Goal: Task Accomplishment & Management: Use online tool/utility

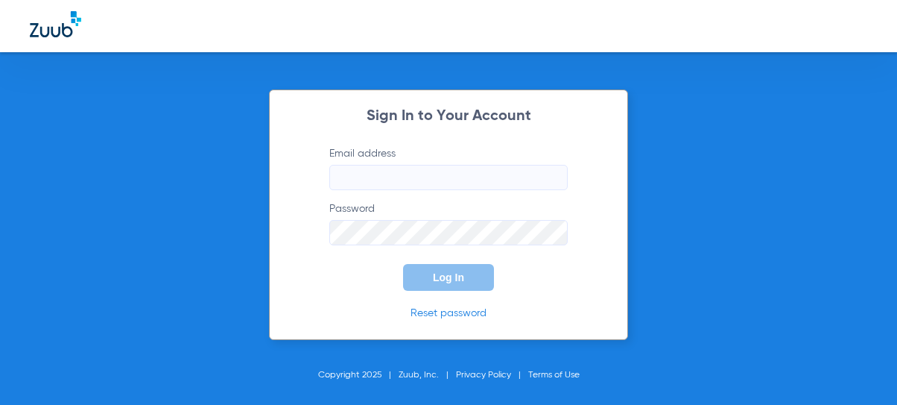
type input "[PERSON_NAME][EMAIL_ADDRESS][DOMAIN_NAME]"
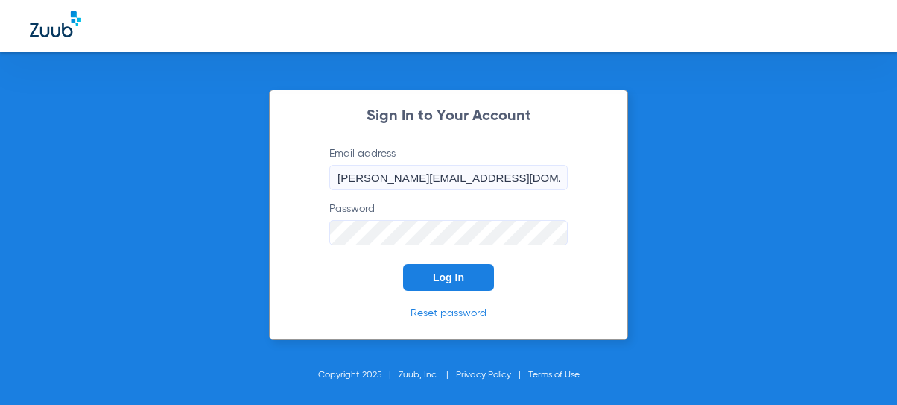
click at [413, 262] on form "Email address [PERSON_NAME][EMAIL_ADDRESS][DOMAIN_NAME] Password Log In" at bounding box center [448, 218] width 283 height 145
click at [418, 271] on button "Log In" at bounding box center [448, 277] width 91 height 27
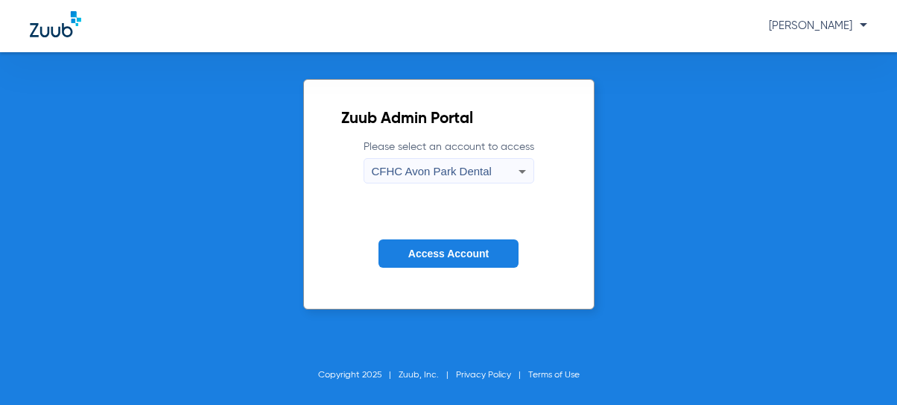
click at [483, 171] on span "CFHC Avon Park Dental" at bounding box center [432, 171] width 120 height 13
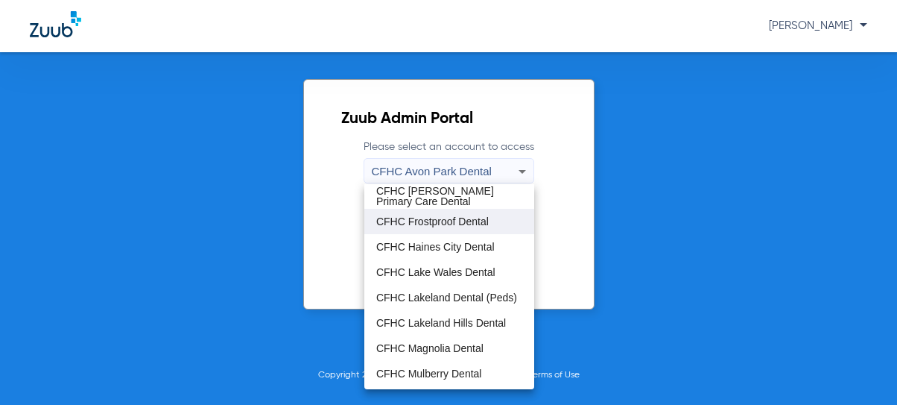
scroll to position [99, 0]
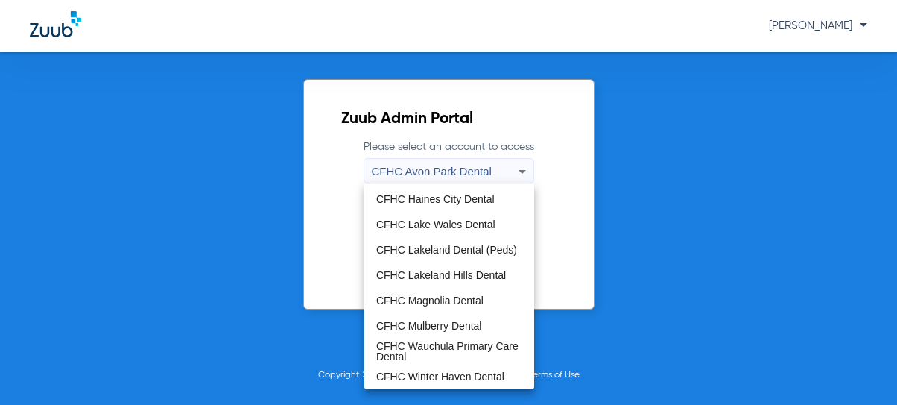
click at [436, 329] on span "CFHC Mulberry Dental" at bounding box center [429, 325] width 106 height 10
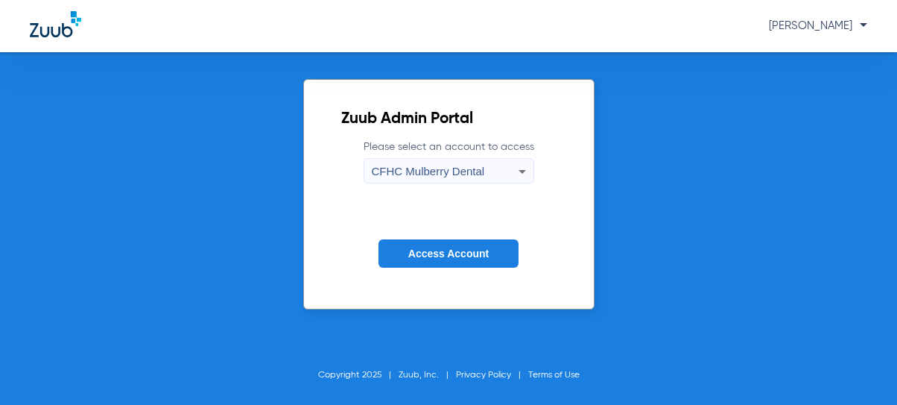
click at [451, 230] on form "Please select an account to access CFHC Mulberry Dental Access Account" at bounding box center [448, 214] width 215 height 151
click at [452, 250] on span "Access Account" at bounding box center [448, 253] width 80 height 12
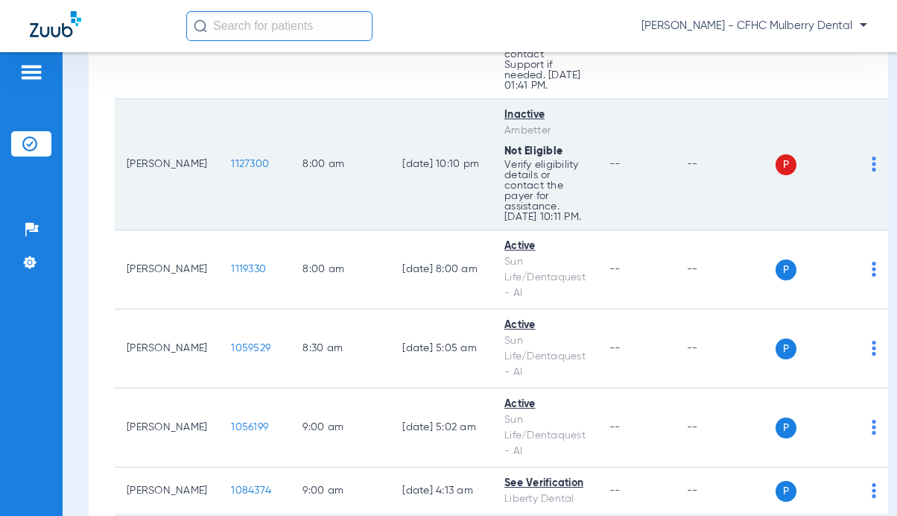
scroll to position [373, 0]
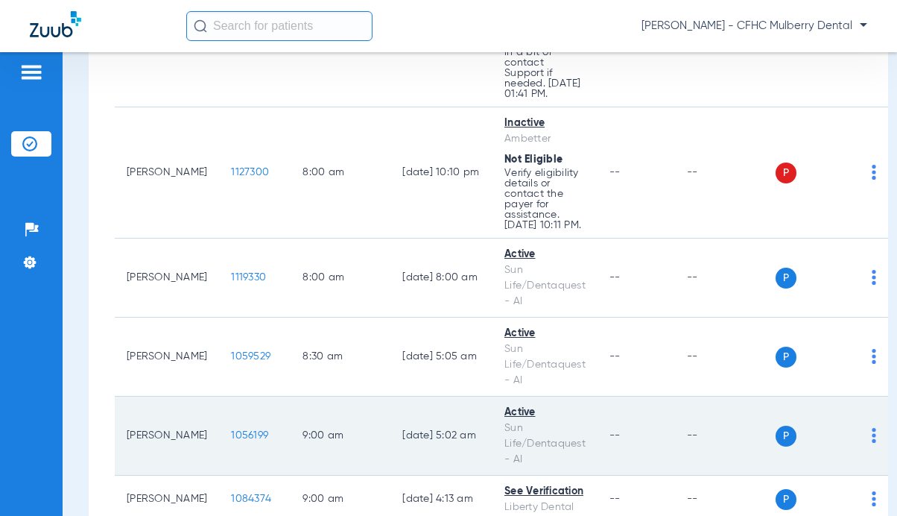
click at [231, 404] on span "1056199" at bounding box center [249, 435] width 37 height 10
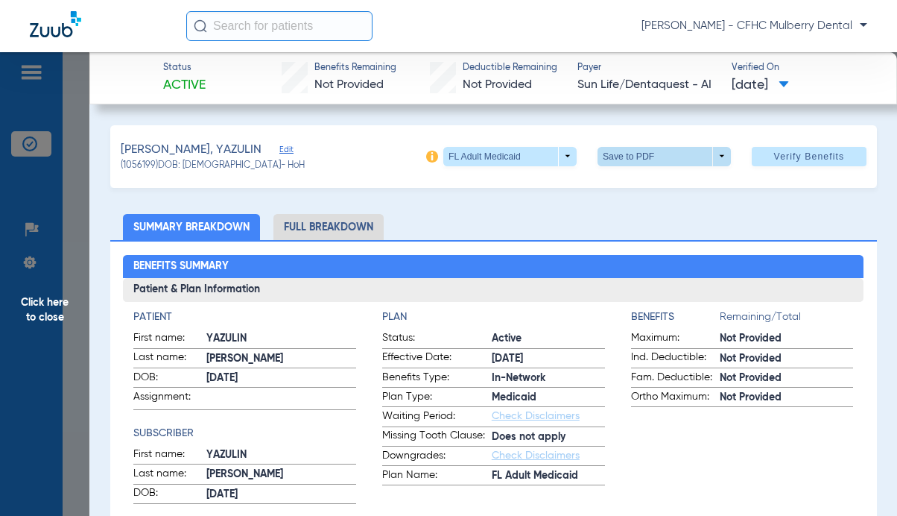
click at [621, 159] on span at bounding box center [664, 156] width 133 height 19
click at [665, 187] on span "Save to PDF" at bounding box center [658, 185] width 59 height 10
